Goal: Task Accomplishment & Management: Complete application form

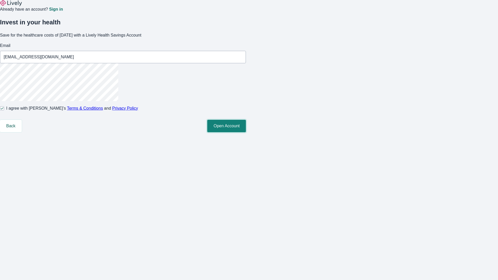
click at [246, 132] on button "Open Account" at bounding box center [226, 126] width 39 height 12
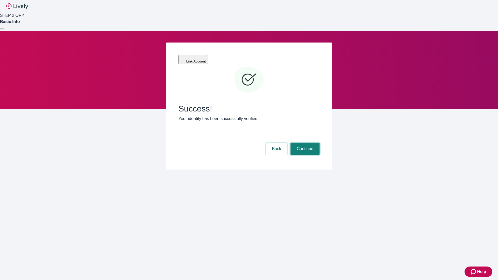
click at [304, 143] on button "Continue" at bounding box center [305, 149] width 29 height 12
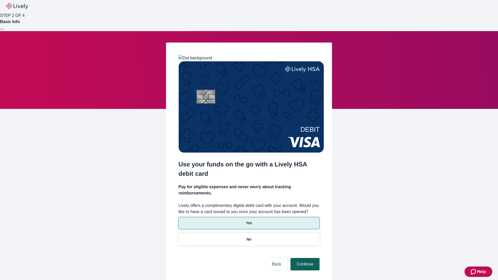
click at [249, 221] on p "Yes" at bounding box center [249, 223] width 6 height 5
click at [304, 258] on button "Continue" at bounding box center [305, 264] width 29 height 12
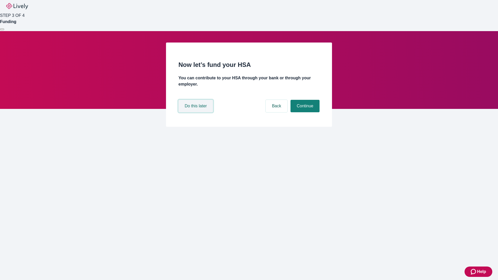
click at [196, 112] on button "Do this later" at bounding box center [196, 106] width 35 height 12
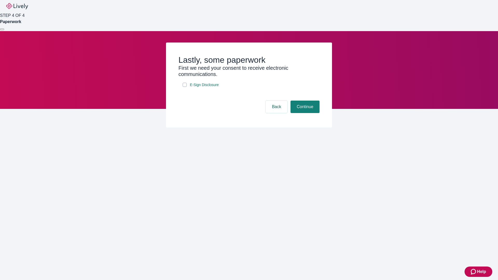
click at [185, 87] on input "E-Sign Disclosure" at bounding box center [185, 85] width 4 height 4
checkbox input "true"
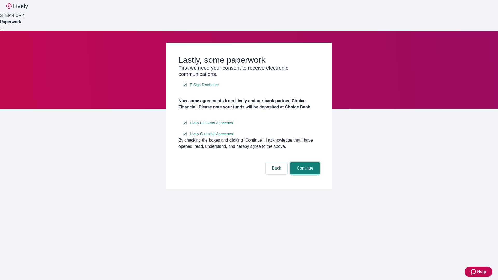
click at [304, 175] on button "Continue" at bounding box center [305, 168] width 29 height 12
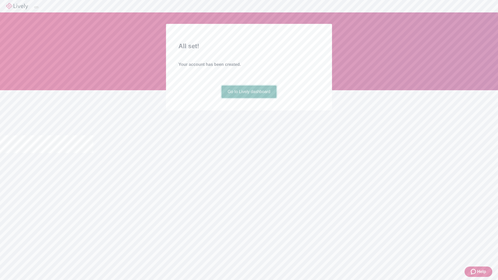
click at [249, 98] on link "Go to Lively dashboard" at bounding box center [249, 92] width 55 height 12
